Goal: Task Accomplishment & Management: Complete application form

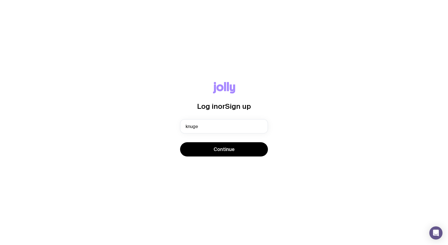
click at [180, 142] on button "Continue" at bounding box center [224, 149] width 88 height 14
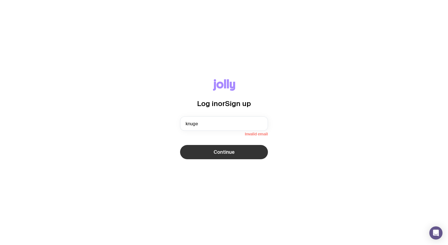
click at [186, 154] on button "Continue" at bounding box center [224, 152] width 88 height 14
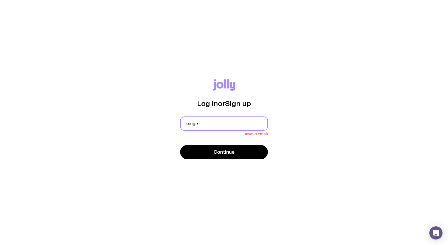
click at [209, 125] on input "knuge" at bounding box center [224, 124] width 88 height 14
type input "[EMAIL_ADDRESS][DOMAIN_NAME]"
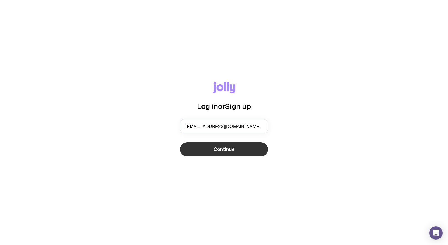
click at [216, 148] on span "Continue" at bounding box center [223, 149] width 21 height 7
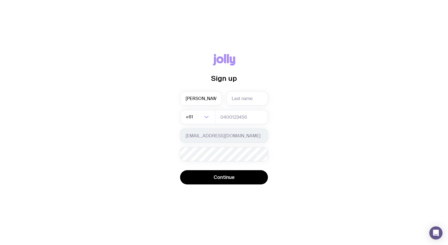
type input "[PERSON_NAME]"
click at [221, 116] on input "tel" at bounding box center [241, 117] width 53 height 14
type input "403340501"
click at [180, 170] on button "Continue" at bounding box center [224, 177] width 88 height 14
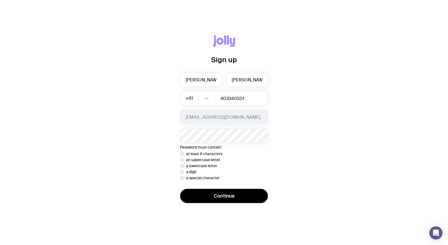
click at [295, 159] on div "Sign up [PERSON_NAME] +61 Loading... 403340501 [EMAIL_ADDRESS][DOMAIN_NAME] Pas…" at bounding box center [223, 122] width 421 height 174
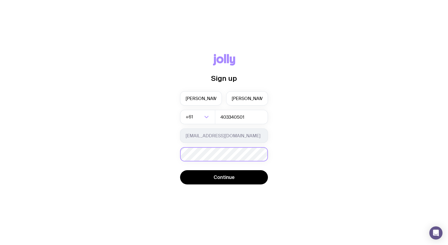
click at [215, 153] on div "Password must contain: at least 8 characters an uppercase letter a lowercase le…" at bounding box center [224, 154] width 88 height 14
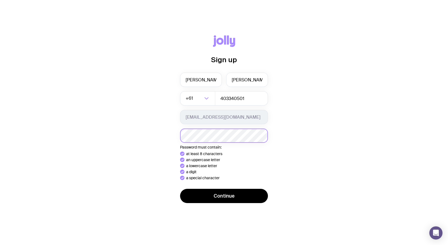
click at [180, 189] on button "Continue" at bounding box center [224, 196] width 88 height 14
